Goal: Transaction & Acquisition: Purchase product/service

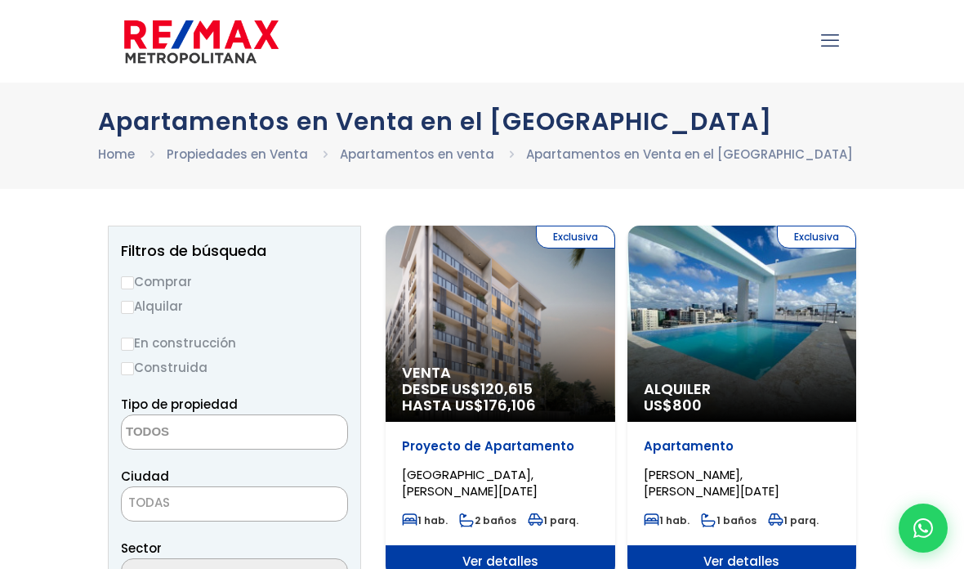
select select
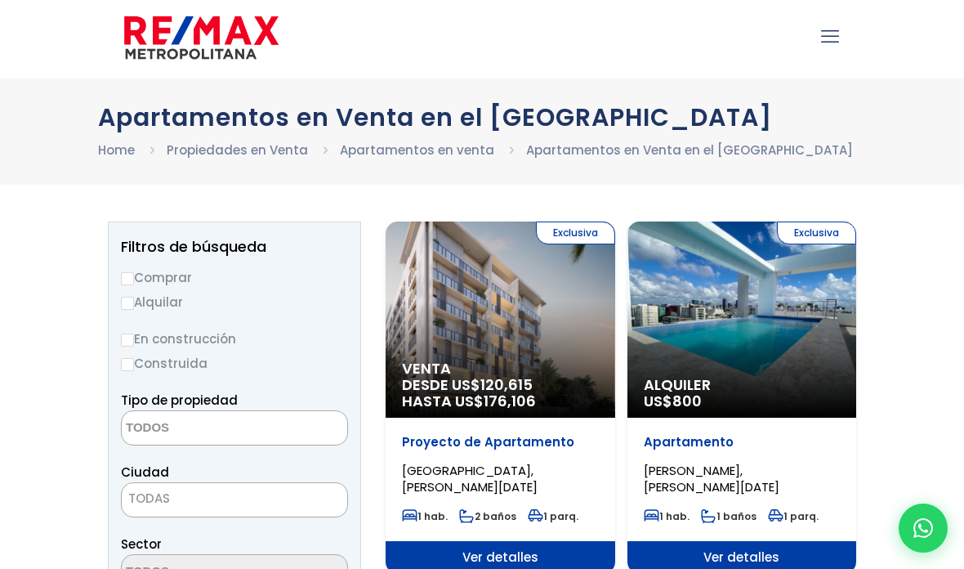
click at [132, 282] on input "Comprar" at bounding box center [127, 278] width 13 height 13
radio input "true"
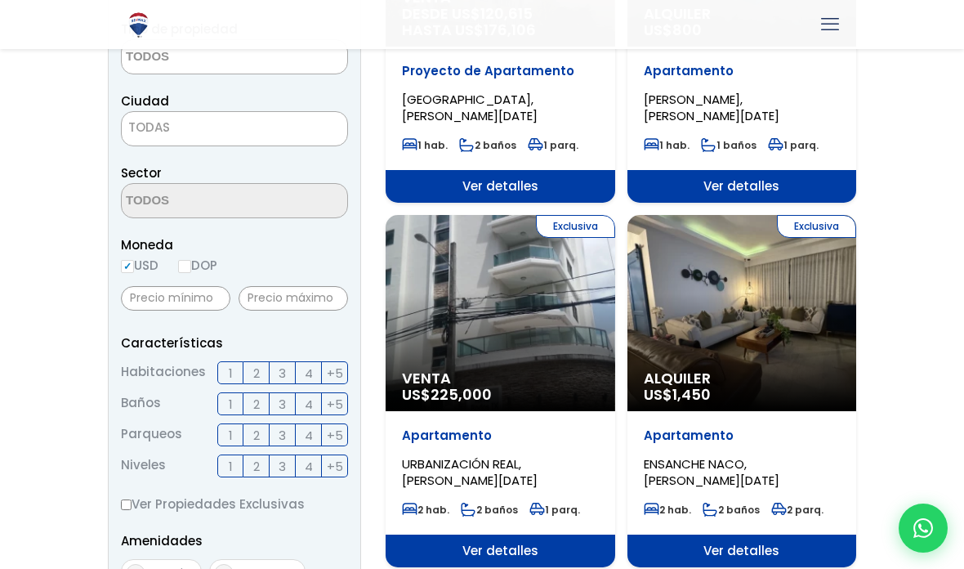
scroll to position [0, 0]
click at [155, 308] on input "text" at bounding box center [175, 298] width 109 height 25
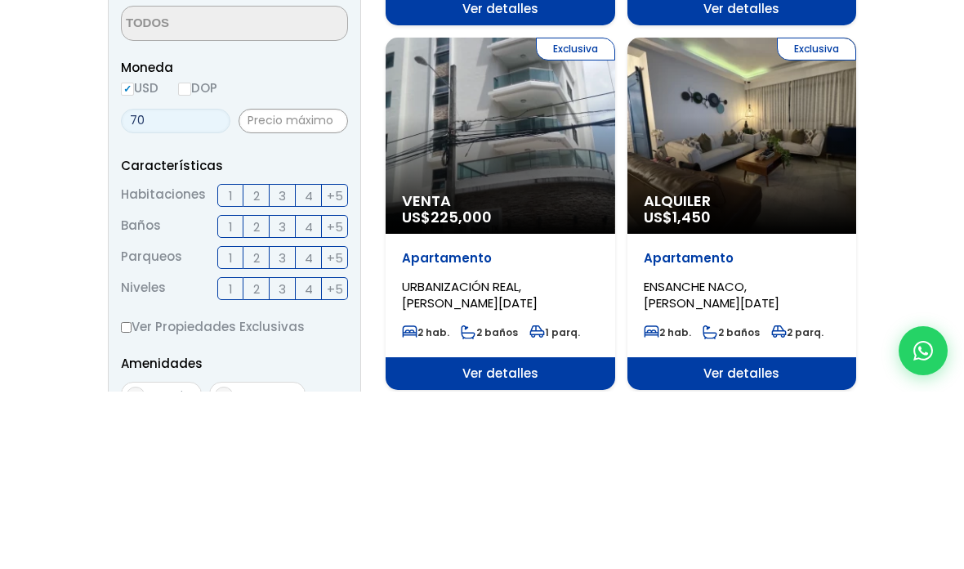
type input "7"
type input "6,000,000"
click at [278, 286] on input "text" at bounding box center [293, 298] width 109 height 25
type input "7"
type input "7,200,000"
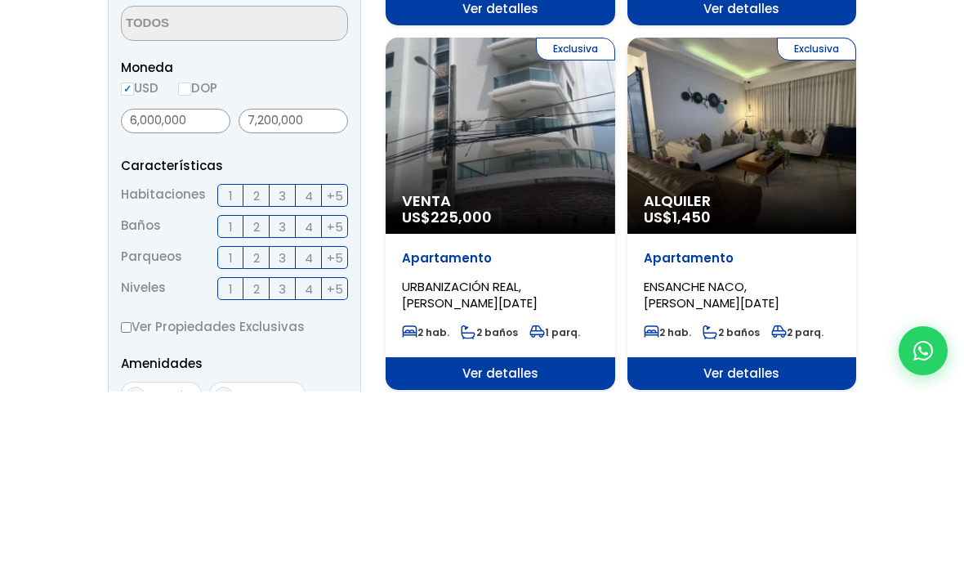
click at [289, 361] on label "3" at bounding box center [283, 372] width 26 height 23
click at [0, 0] on input "3" at bounding box center [0, 0] width 0 height 0
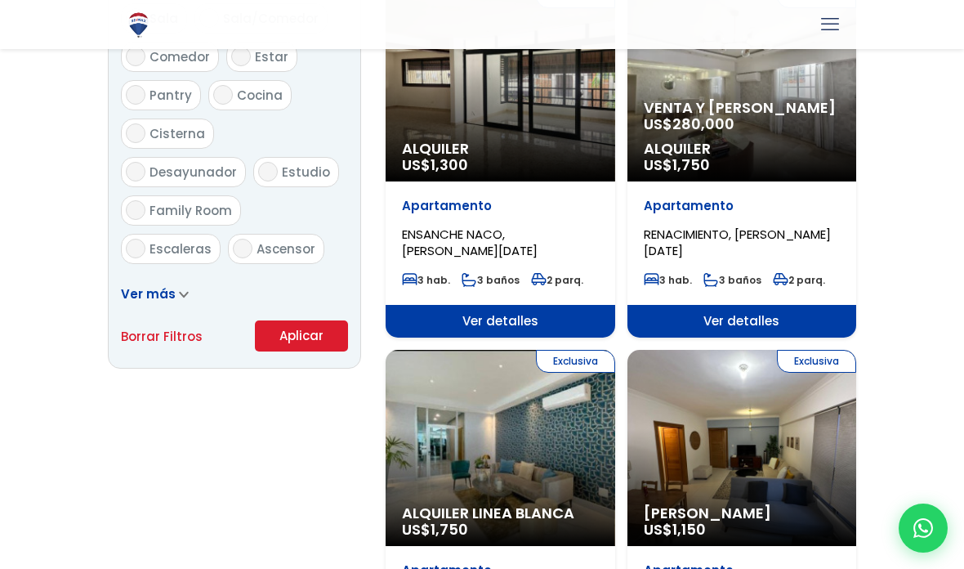
scroll to position [962, 0]
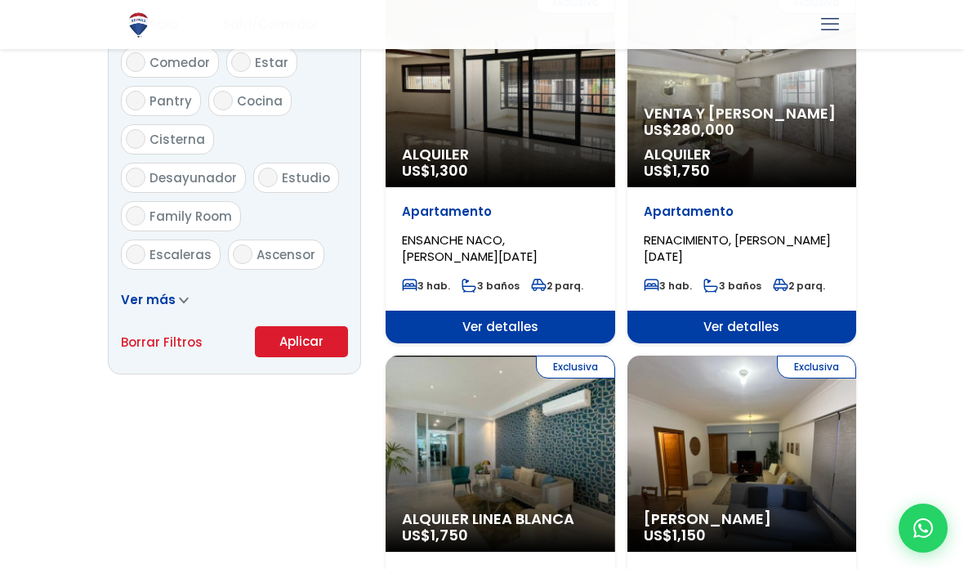
click at [280, 341] on button "Aplicar" at bounding box center [301, 341] width 93 height 31
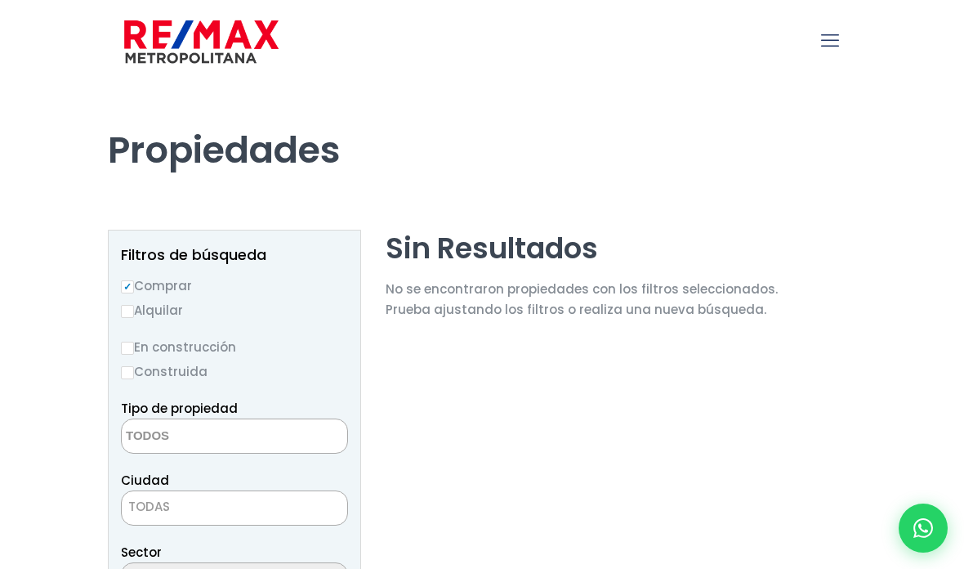
select select
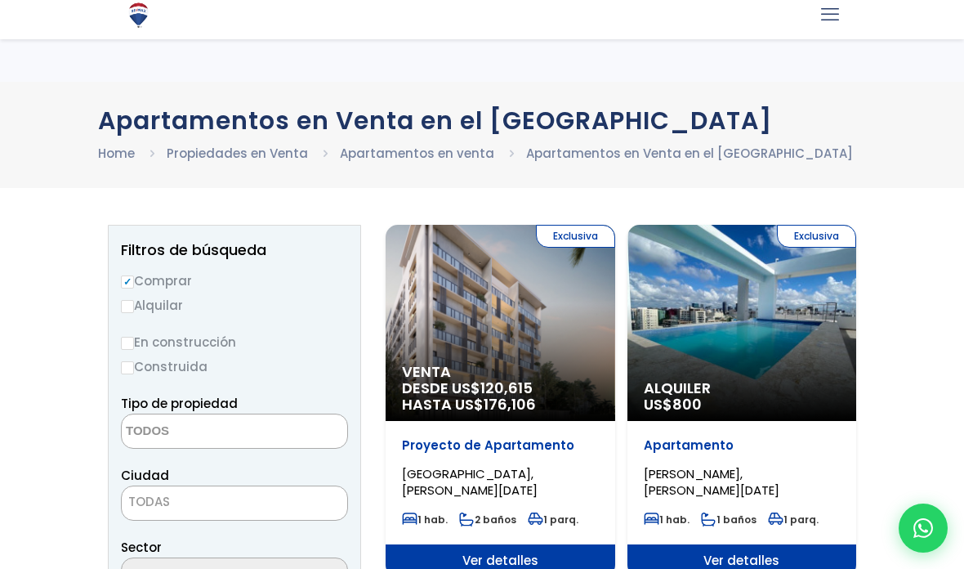
select select
